Goal: Task Accomplishment & Management: Manage account settings

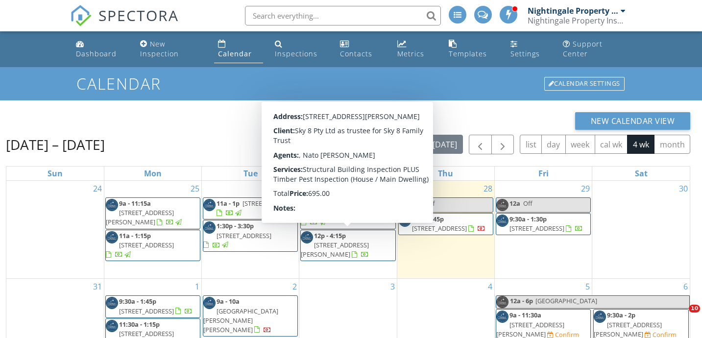
click at [359, 241] on span "18 O'Connor St, Manjimup 6258" at bounding box center [335, 250] width 68 height 18
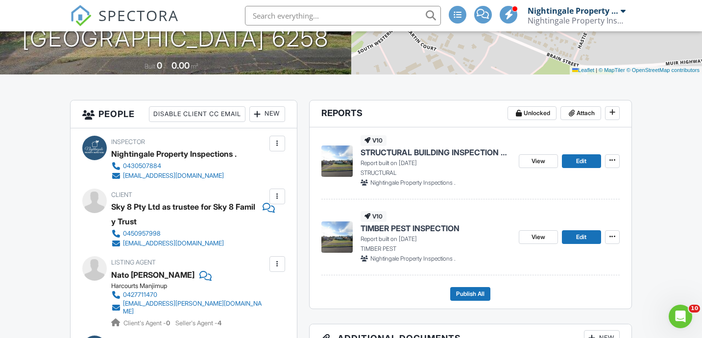
scroll to position [200, 0]
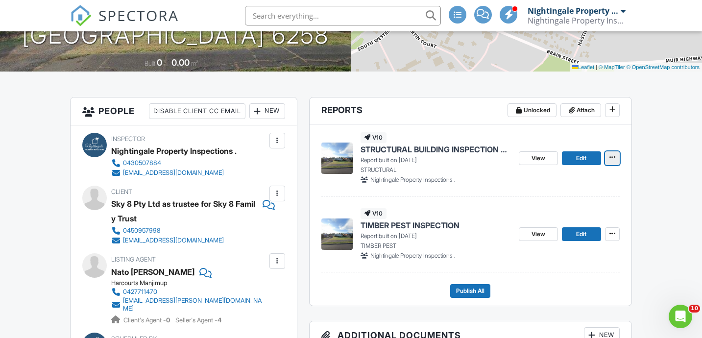
click at [609, 160] on icon at bounding box center [612, 157] width 6 height 10
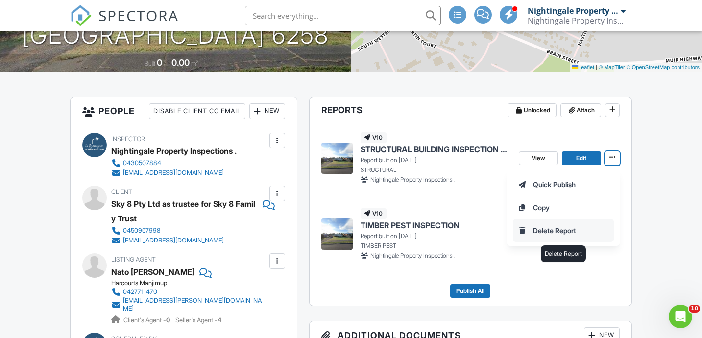
click at [553, 225] on input "Delete Report" at bounding box center [563, 230] width 100 height 22
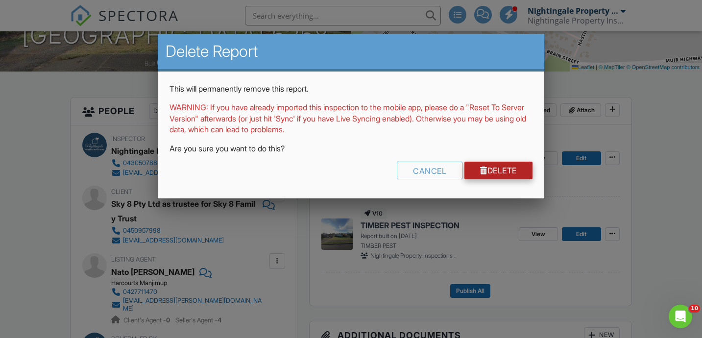
click at [505, 171] on link "Delete" at bounding box center [498, 171] width 68 height 18
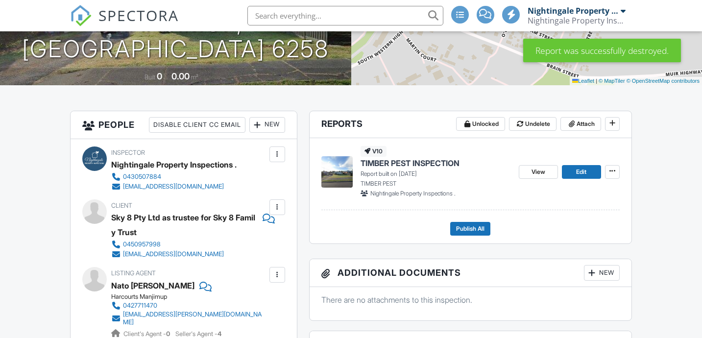
scroll to position [184, 0]
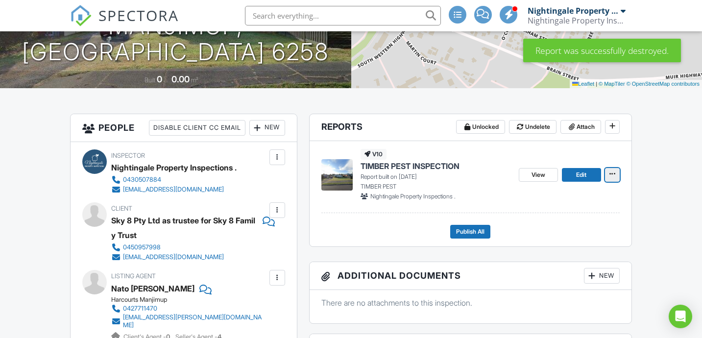
click at [615, 177] on icon at bounding box center [612, 174] width 6 height 10
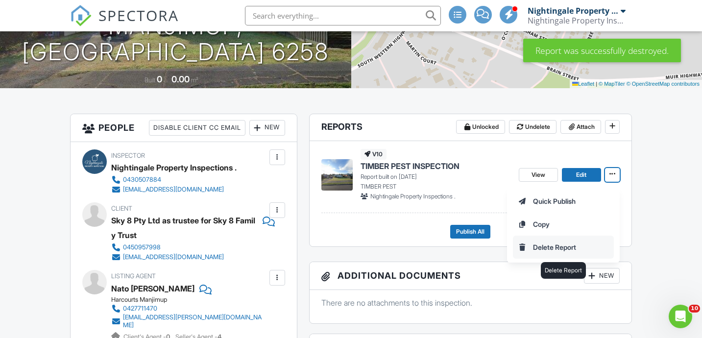
click at [549, 252] on input "Delete Report" at bounding box center [563, 247] width 100 height 22
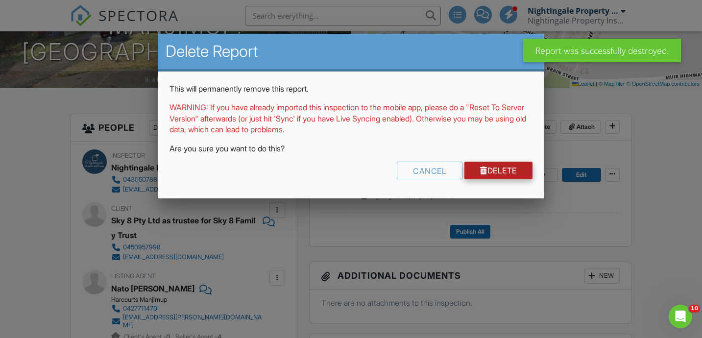
click at [501, 170] on link "Delete" at bounding box center [498, 171] width 68 height 18
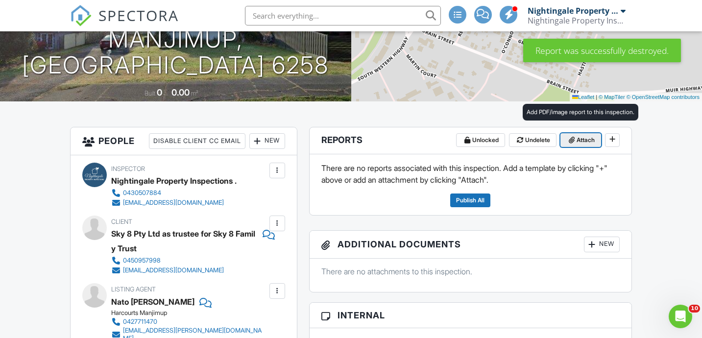
click at [575, 142] on span at bounding box center [572, 140] width 10 height 10
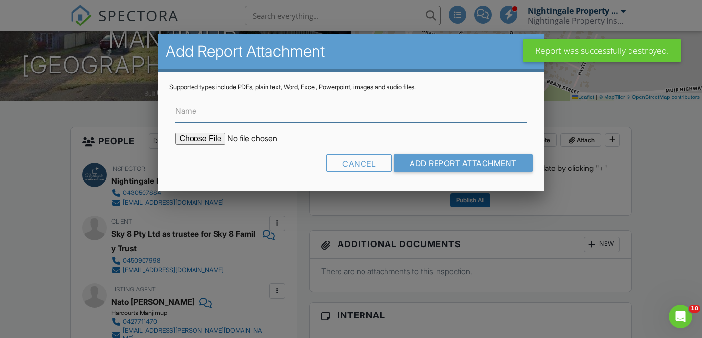
click at [379, 112] on input "Name" at bounding box center [350, 111] width 351 height 24
type input "STRUCTURAL BUILDING INSPECTION REPORT"
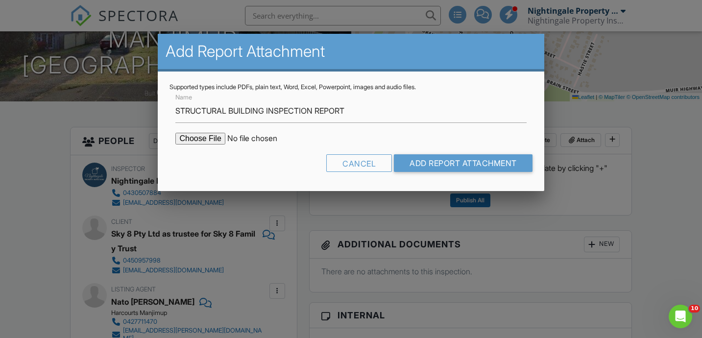
click at [203, 140] on input "file" at bounding box center [258, 139] width 167 height 12
type input "C:\fakepath\18_OConnor_Build_8-27-25.hzf.hzf.hzf.pdf"
click at [423, 164] on input "Add Report Attachment" at bounding box center [463, 163] width 139 height 18
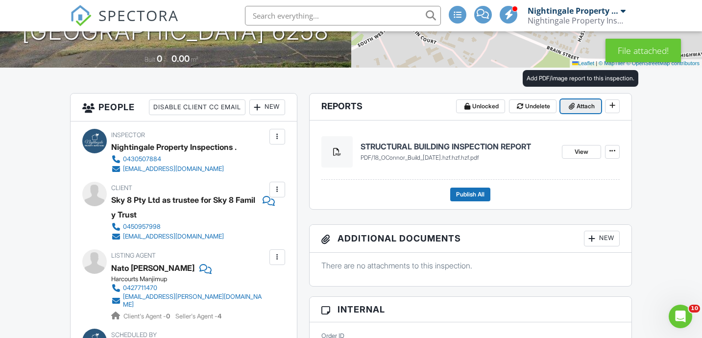
click at [575, 109] on span at bounding box center [572, 106] width 10 height 10
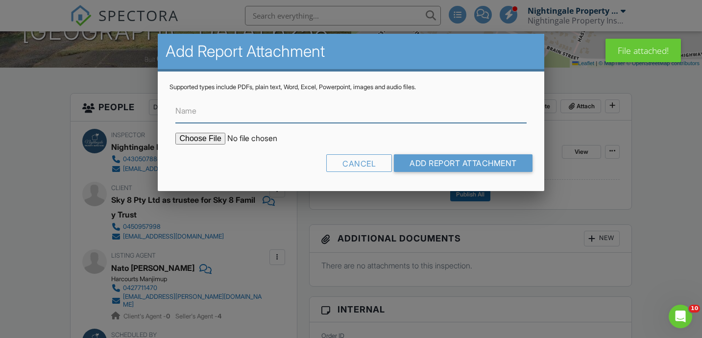
click at [343, 110] on input "Name" at bounding box center [350, 111] width 351 height 24
type input "TIMBER PEST INSPECTION REPORT"
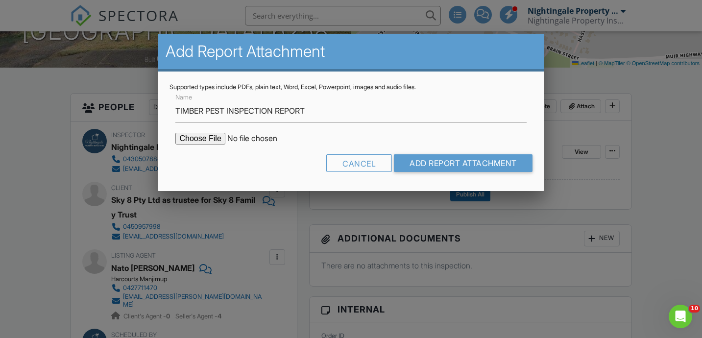
click at [214, 138] on input "file" at bounding box center [258, 139] width 167 height 12
type input "C:\fakepath\18_OConnor_Pest_8-27-25.hzf.hzf.hzf.hzf.pdf"
click at [422, 157] on input "Add Report Attachment" at bounding box center [463, 163] width 139 height 18
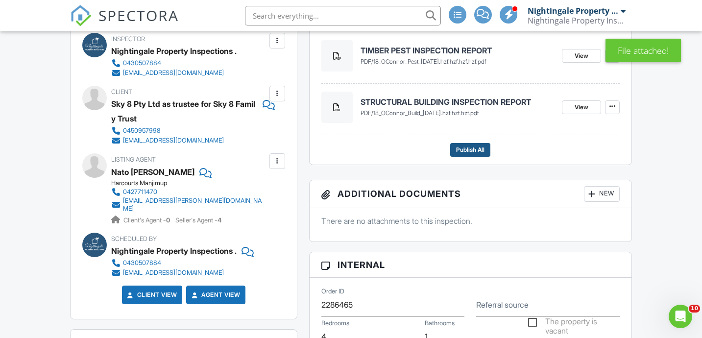
scroll to position [300, 0]
click at [472, 154] on span "Publish All" at bounding box center [470, 150] width 28 height 10
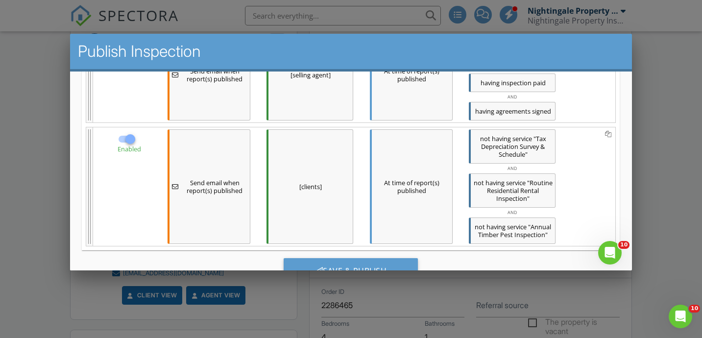
scroll to position [443, 0]
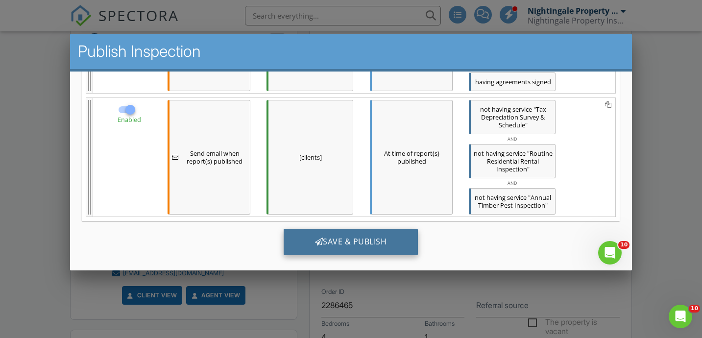
click at [343, 239] on div "Save & Publish" at bounding box center [351, 242] width 135 height 26
